Goal: Transaction & Acquisition: Book appointment/travel/reservation

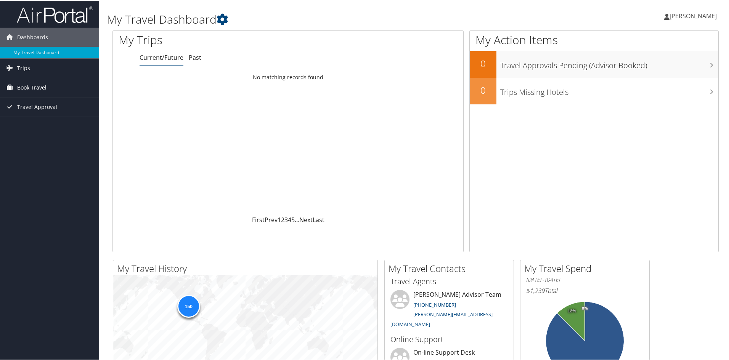
click at [38, 84] on span "Book Travel" at bounding box center [31, 86] width 29 height 19
click at [46, 126] on link "Book/Manage Online Trips" at bounding box center [49, 124] width 99 height 11
